Goal: Transaction & Acquisition: Obtain resource

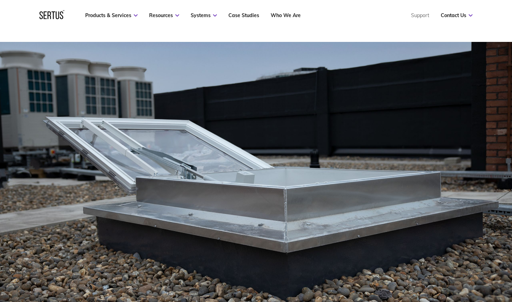
scroll to position [99, 0]
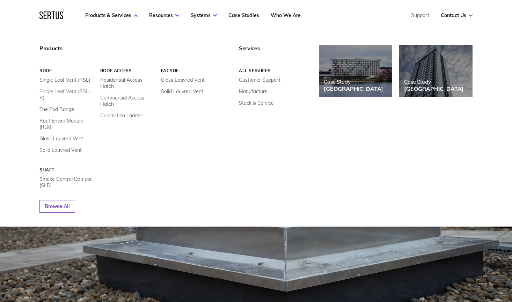
click at [69, 90] on link "Single Leaf Vent (RSL-R)" at bounding box center [68, 94] width 56 height 13
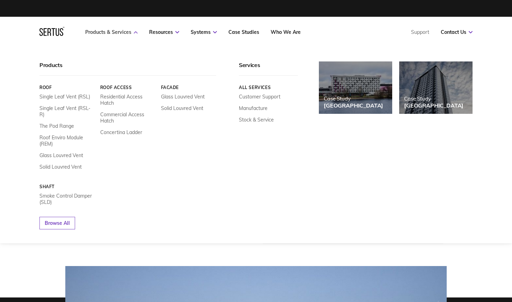
click at [108, 33] on link "Products & Services" at bounding box center [111, 32] width 52 height 6
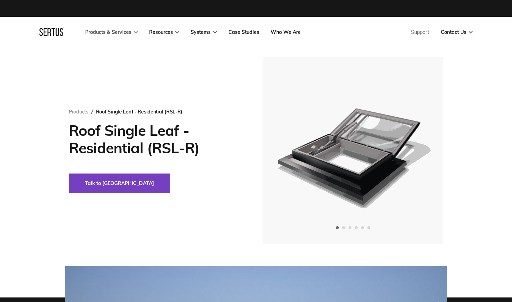
click at [108, 33] on link "Products & Services" at bounding box center [111, 32] width 52 height 6
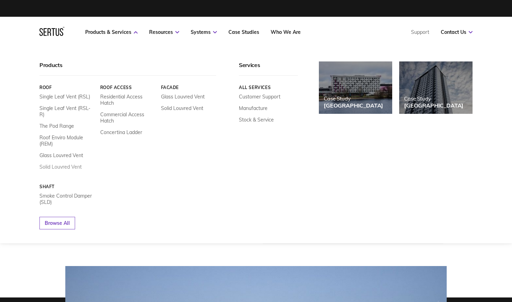
click at [65, 164] on link "Solid Louvred Vent" at bounding box center [61, 167] width 42 height 6
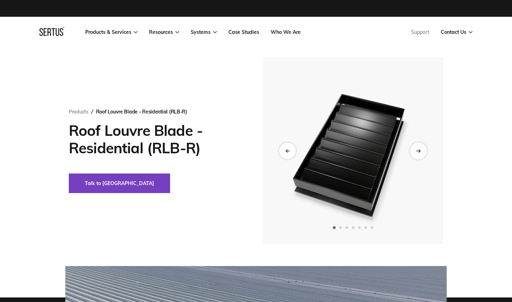
click at [420, 151] on icon "Next slide" at bounding box center [418, 151] width 5 height 4
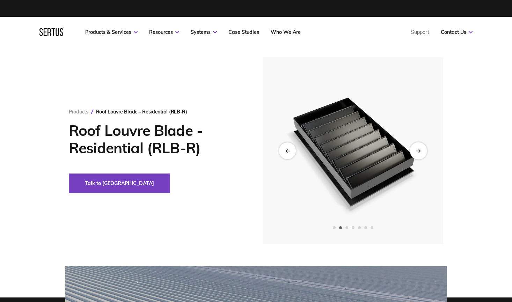
click at [420, 152] on icon "Next slide" at bounding box center [419, 150] width 1 height 3
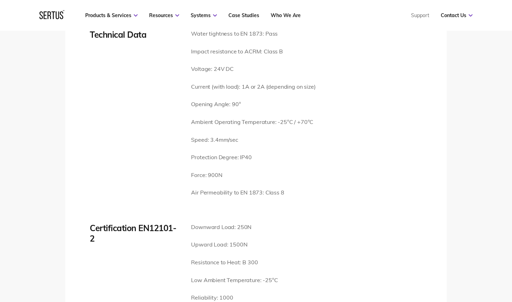
scroll to position [1019, 0]
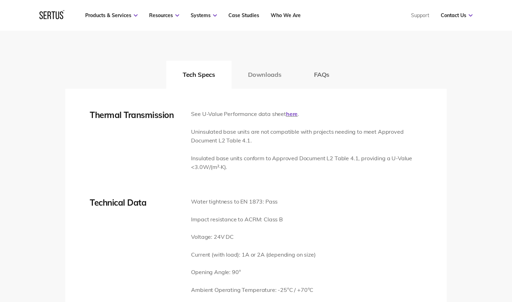
click at [268, 77] on button "Downloads" at bounding box center [265, 75] width 66 height 28
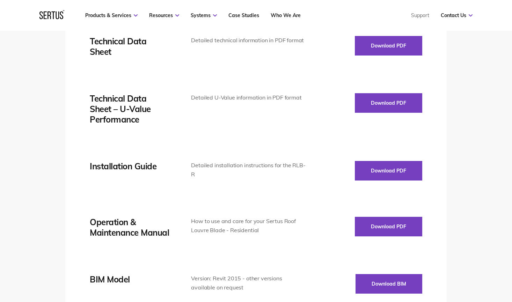
scroll to position [1015, 0]
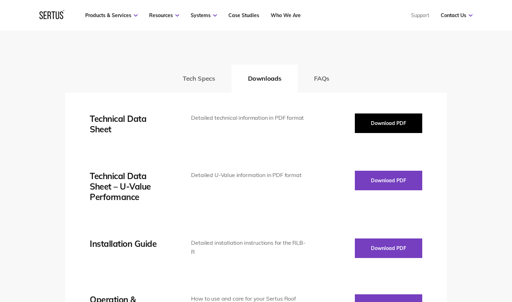
click at [398, 131] on button "Download PDF" at bounding box center [388, 124] width 67 height 20
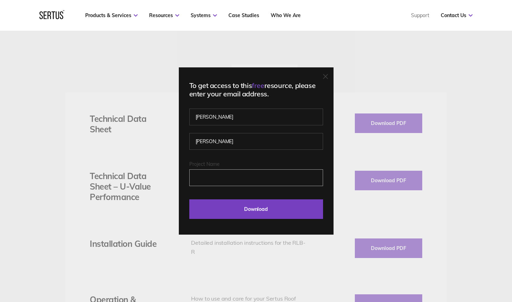
click at [227, 175] on input "Project Name" at bounding box center [256, 178] width 134 height 17
type input "[PERSON_NAME]"
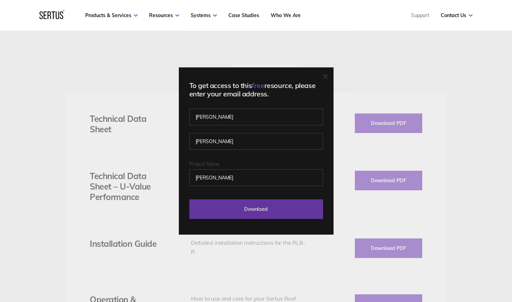
click at [254, 207] on input "Download" at bounding box center [256, 210] width 134 height 20
